Goal: Check status: Check status

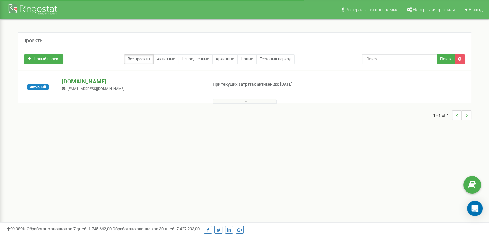
click at [115, 82] on p "[DOMAIN_NAME]" at bounding box center [132, 81] width 141 height 8
drag, startPoint x: 201, startPoint y: 83, endPoint x: 196, endPoint y: 77, distance: 7.6
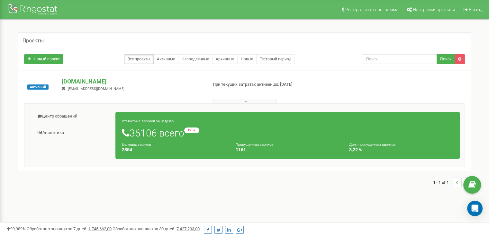
drag, startPoint x: 196, startPoint y: 77, endPoint x: 16, endPoint y: 114, distance: 184.0
click at [16, 114] on div "Проекты Новый проект Все проекты Активные Непродленные Архивные Новые Тестовый …" at bounding box center [244, 112] width 463 height 161
click at [56, 113] on link "Центр обращений" at bounding box center [72, 117] width 87 height 16
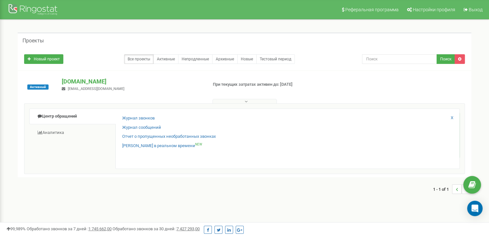
click at [148, 114] on div "Журнал звонков Журнал сообщений Отчет о пропущенных необработанных звонках Звон…" at bounding box center [287, 139] width 344 height 60
click at [145, 118] on link "Журнал звонков" at bounding box center [138, 118] width 32 height 6
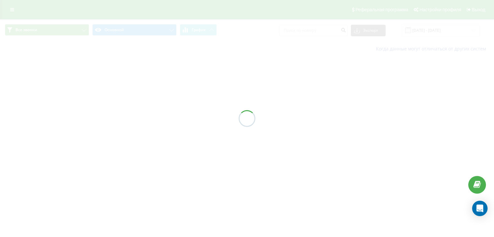
click at [444, 31] on div at bounding box center [247, 118] width 494 height 237
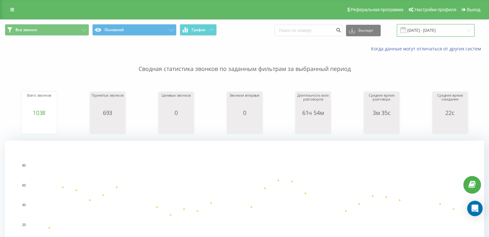
click at [444, 31] on input "23.08.2025 - 23.09.2025" at bounding box center [436, 30] width 78 height 13
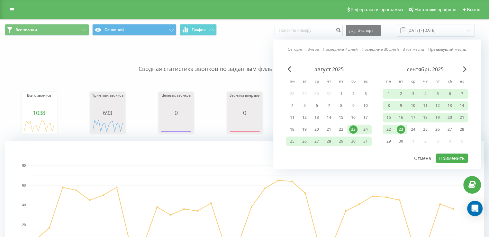
click at [404, 125] on div "23" at bounding box center [401, 129] width 8 height 8
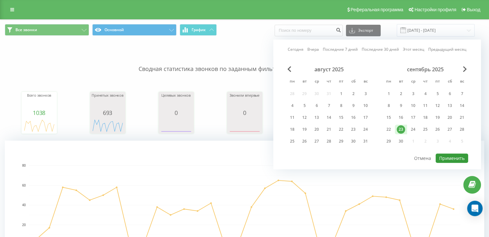
click at [454, 159] on button "Применить" at bounding box center [452, 158] width 32 height 9
type input "23.09.2025 - 23.09.2025"
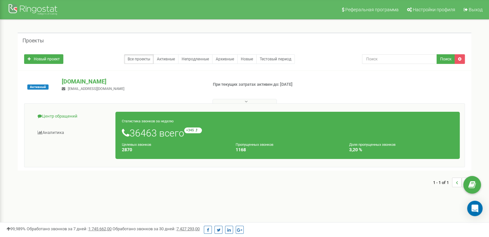
drag, startPoint x: 50, startPoint y: 106, endPoint x: 55, endPoint y: 114, distance: 9.0
click at [51, 106] on div "Центр обращений Аналитика Статистика звонков за неделю 36463 всего +345 относит…" at bounding box center [244, 136] width 441 height 64
click at [58, 116] on link "Центр обращений" at bounding box center [72, 117] width 87 height 16
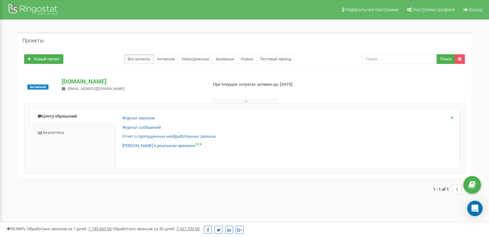
click at [157, 118] on div "Журнал звонков" at bounding box center [287, 119] width 331 height 9
click at [156, 118] on div "Журнал звонков" at bounding box center [287, 119] width 331 height 9
click at [152, 118] on link "Журнал звонков" at bounding box center [138, 118] width 32 height 6
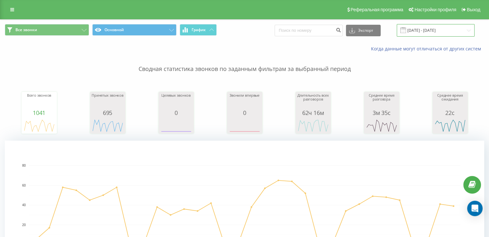
click at [415, 29] on input "[DATE] - [DATE]" at bounding box center [436, 30] width 78 height 13
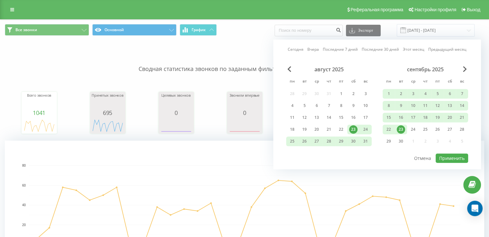
click at [403, 134] on div "сентябрь 2025 пн вт ср чт пт сб вс 1 2 3 4 5 6 7 8 9 10 11 12 13 14 15 16 17 18…" at bounding box center [426, 107] width 86 height 82
click at [401, 131] on div "23" at bounding box center [401, 129] width 8 height 8
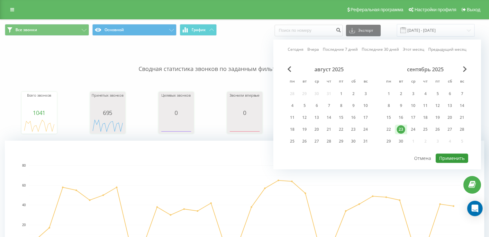
click at [464, 160] on button "Применить" at bounding box center [452, 158] width 32 height 9
type input "23.09.2025 - 23.09.2025"
